Goal: Find specific page/section: Find specific page/section

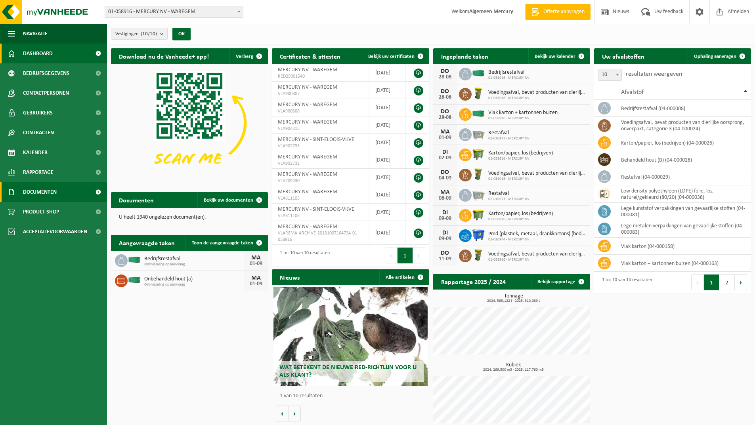
click at [56, 190] on span "Documenten" at bounding box center [40, 192] width 34 height 20
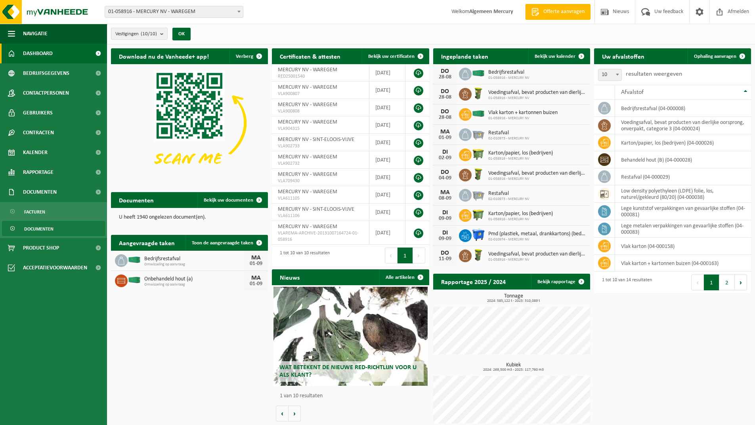
click at [55, 229] on link "Documenten" at bounding box center [53, 228] width 103 height 15
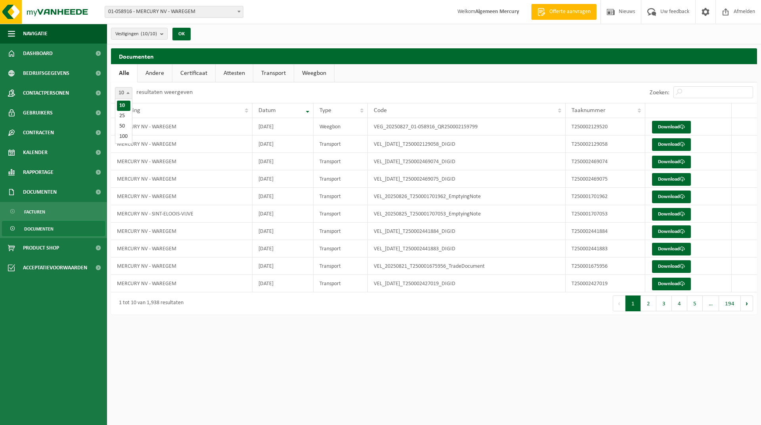
click at [127, 94] on span at bounding box center [128, 93] width 8 height 10
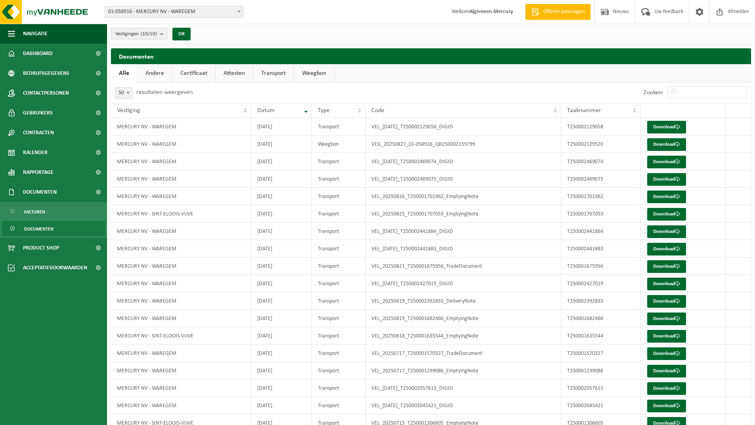
click at [117, 97] on span "50" at bounding box center [123, 93] width 17 height 11
select select "100"
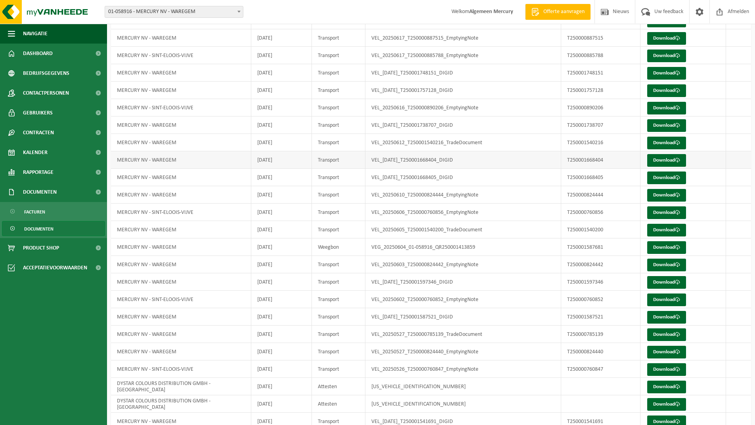
scroll to position [560, 0]
